Goal: Information Seeking & Learning: Learn about a topic

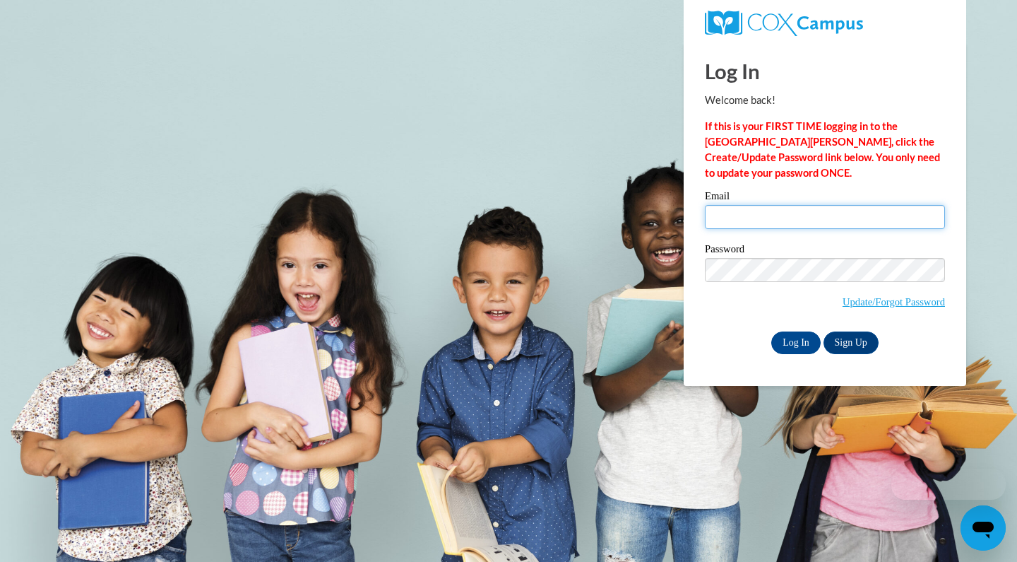
type input "haileyhubartt333@gmail.com"
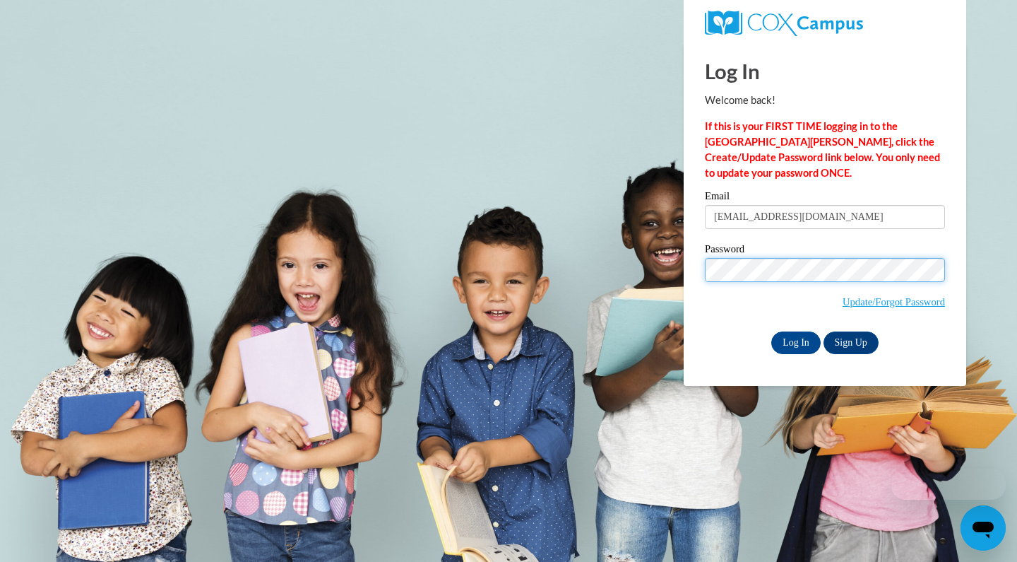
click at [795, 341] on input "Log In" at bounding box center [795, 342] width 49 height 23
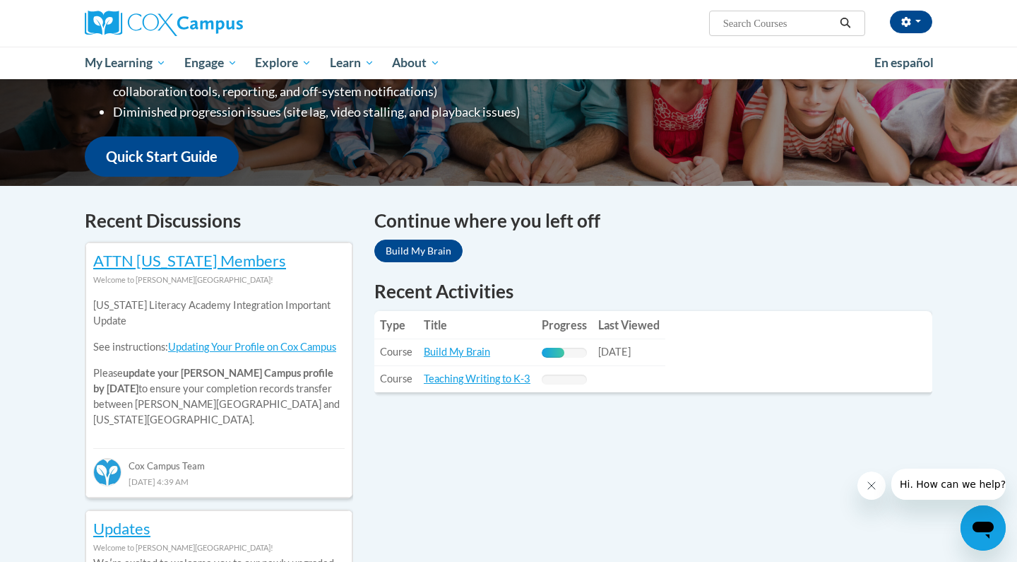
scroll to position [307, 0]
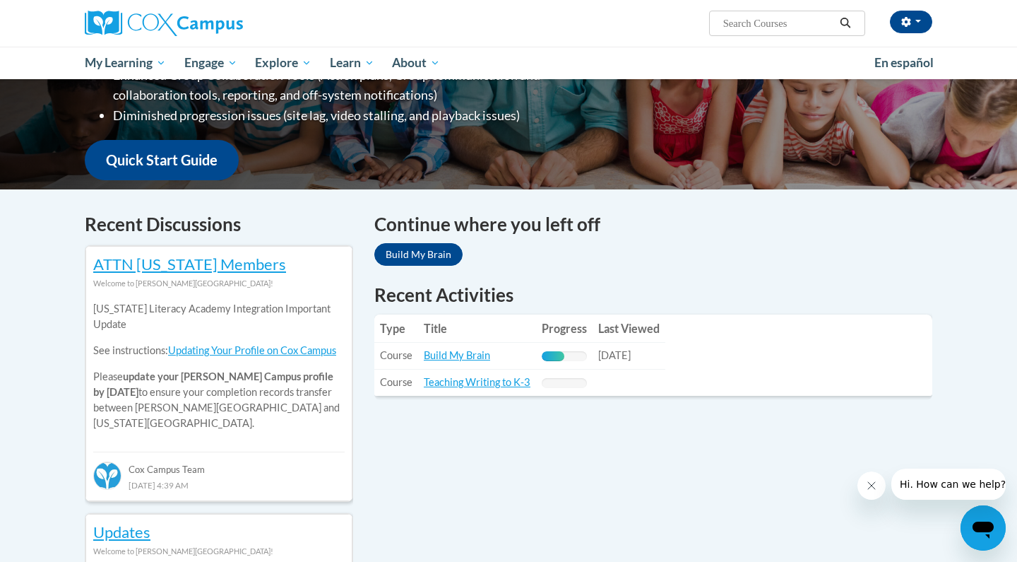
click at [471, 362] on td "Title: Build My Brain" at bounding box center [477, 356] width 118 height 27
click at [471, 355] on link "Build My Brain" at bounding box center [457, 355] width 66 height 12
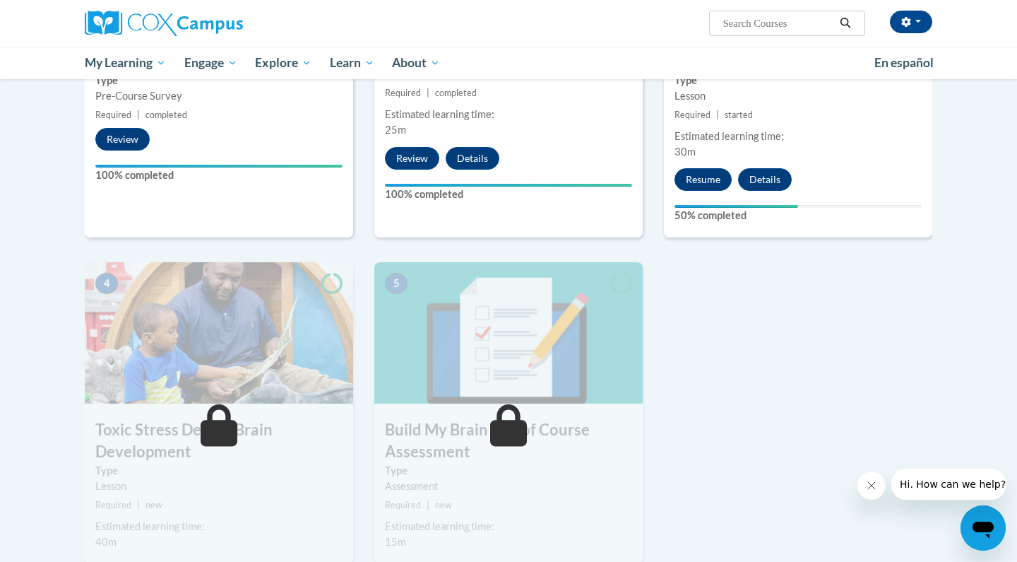
scroll to position [456, 0]
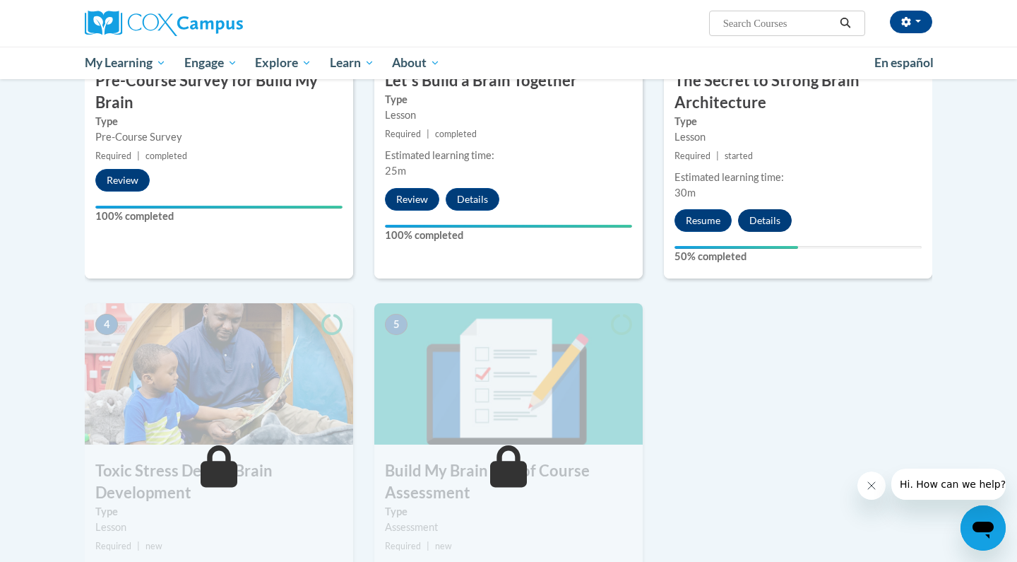
click at [770, 220] on button "Details" at bounding box center [765, 220] width 54 height 23
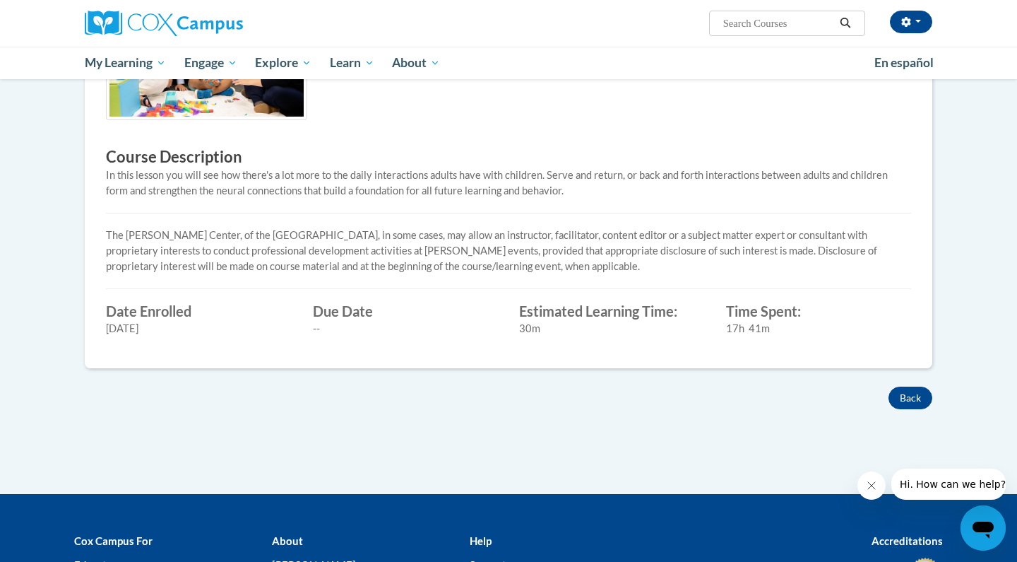
scroll to position [396, 0]
